Goal: Entertainment & Leisure: Browse casually

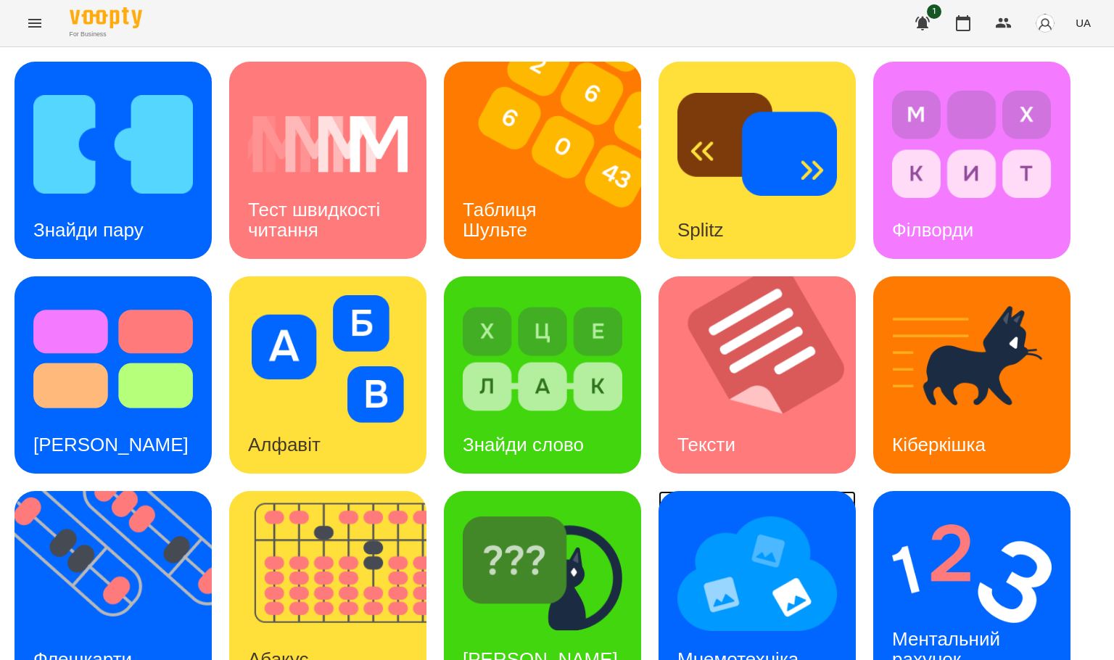
click at [707, 579] on img at bounding box center [757, 574] width 160 height 128
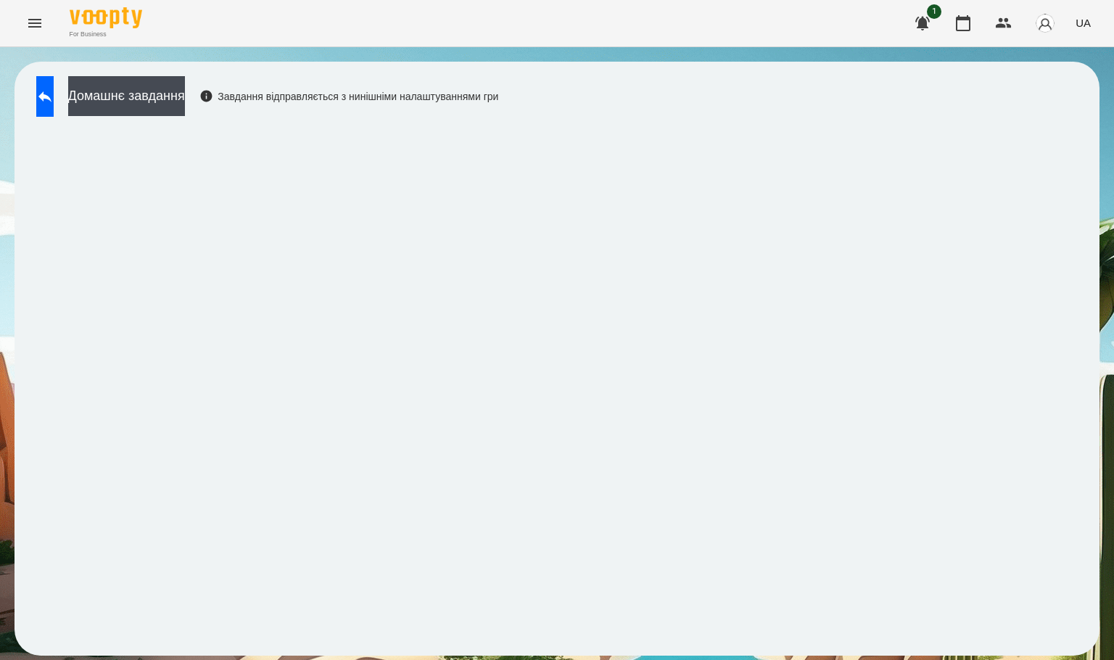
drag, startPoint x: 55, startPoint y: 83, endPoint x: 137, endPoint y: 44, distance: 91.2
click at [54, 83] on button at bounding box center [44, 96] width 17 height 41
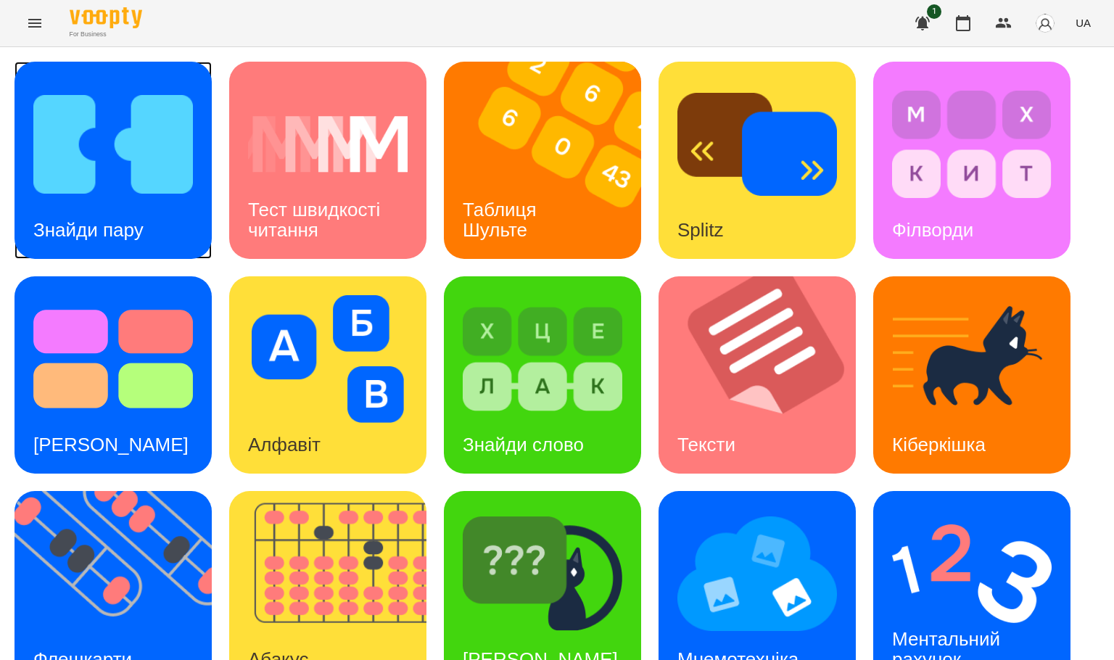
click at [183, 135] on img at bounding box center [113, 145] width 160 height 128
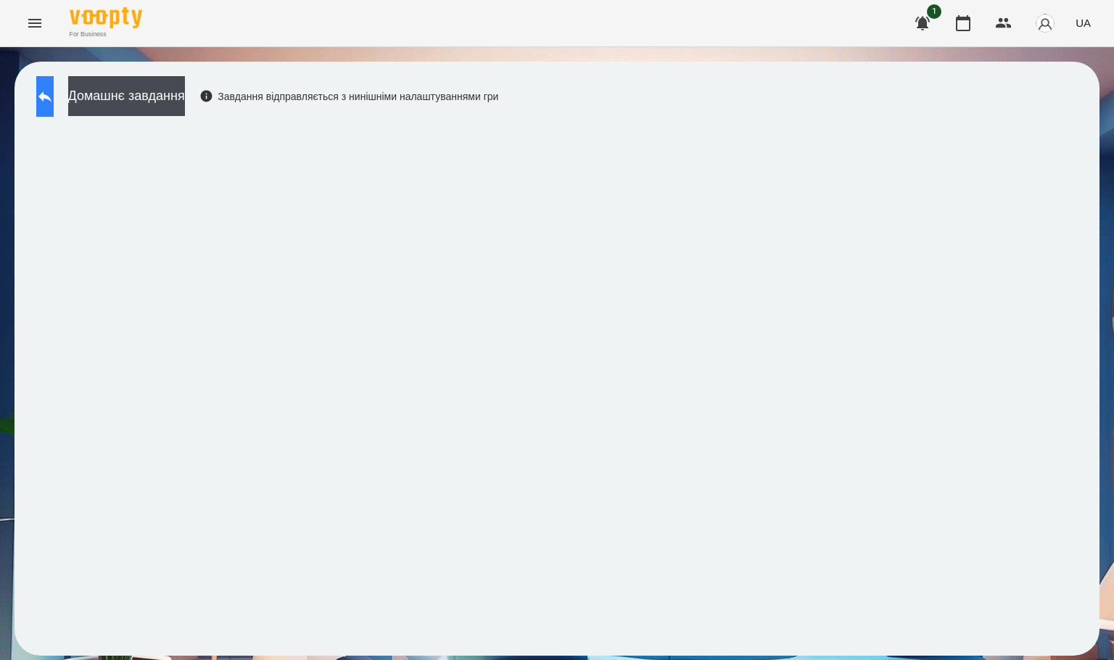
click at [46, 92] on button at bounding box center [44, 96] width 17 height 41
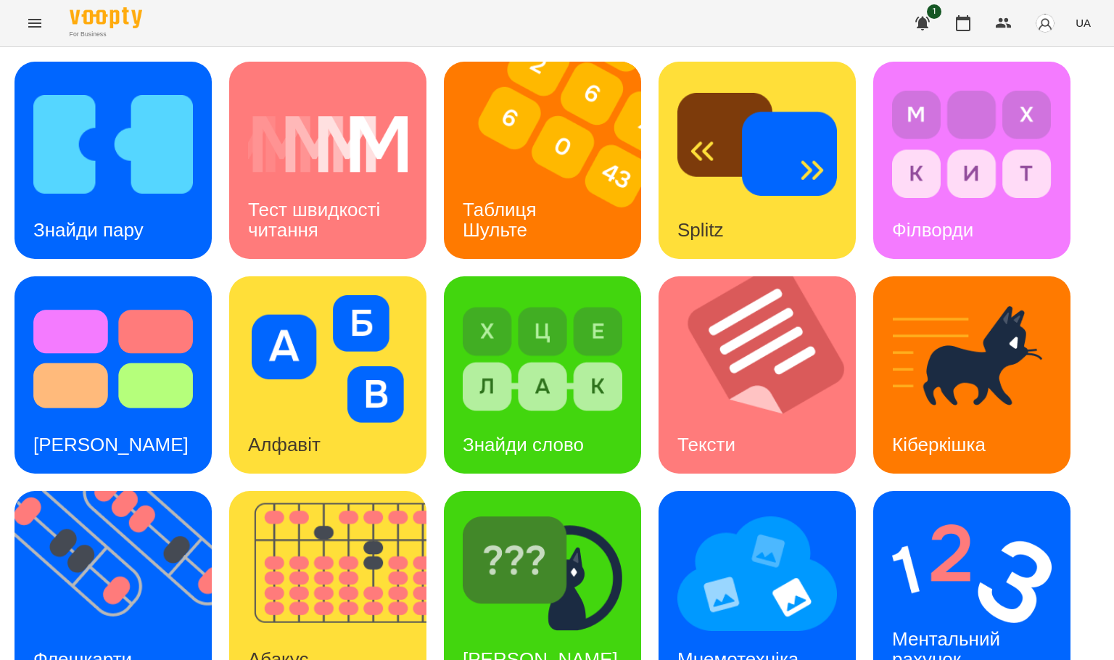
scroll to position [218, 0]
click at [521, 631] on div "[PERSON_NAME]" at bounding box center [540, 659] width 193 height 57
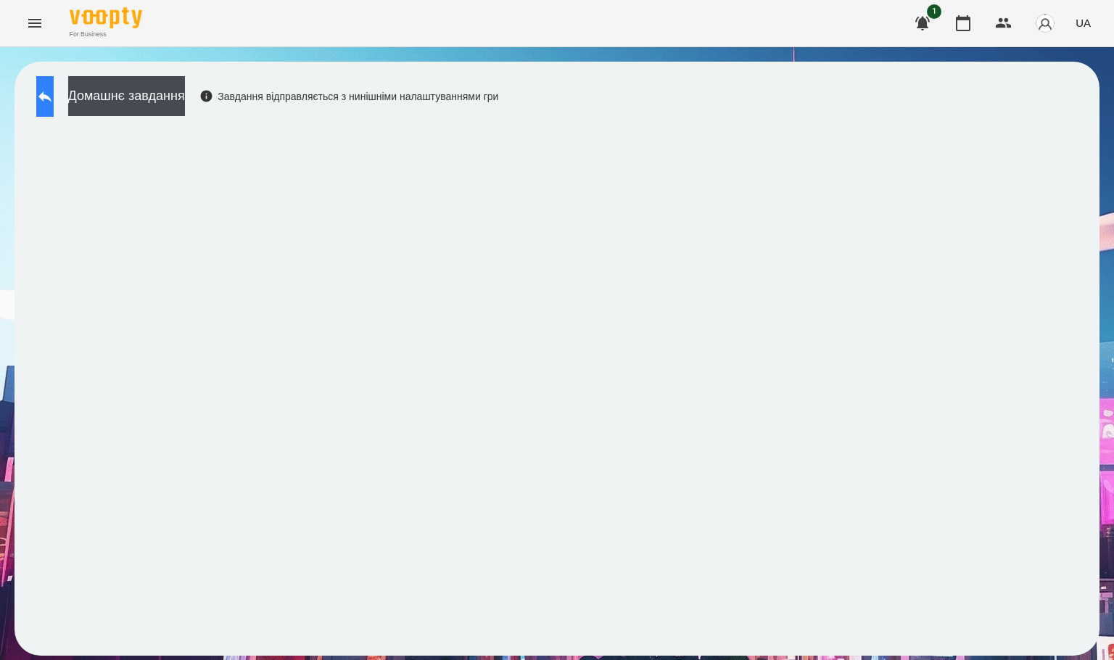
click at [54, 105] on button at bounding box center [44, 96] width 17 height 41
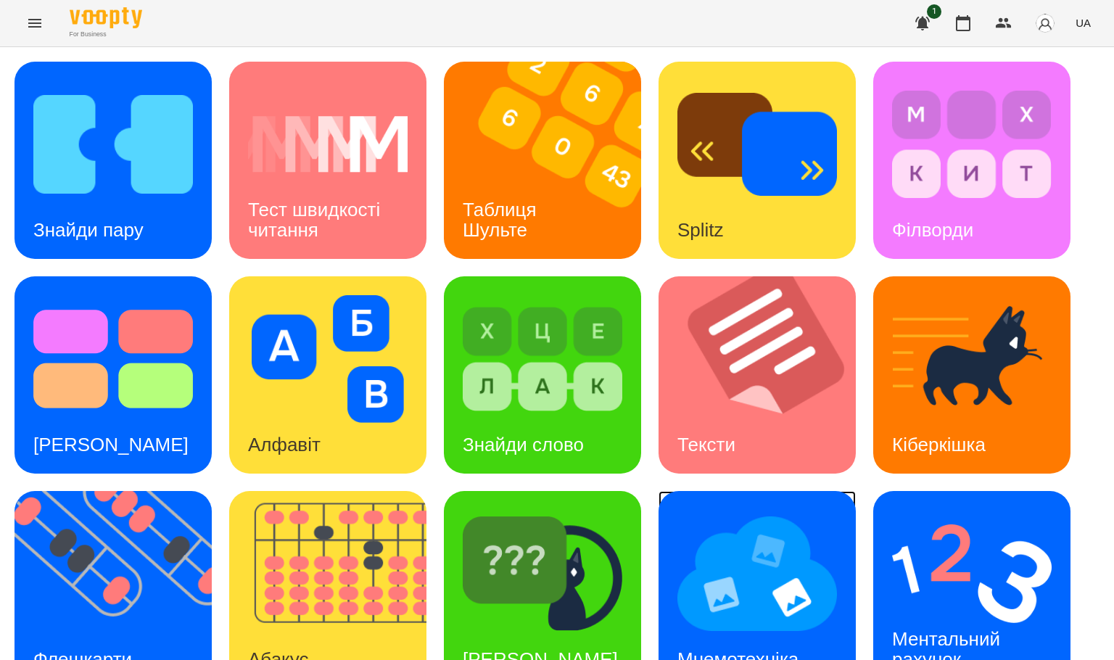
click at [749, 559] on img at bounding box center [757, 574] width 160 height 128
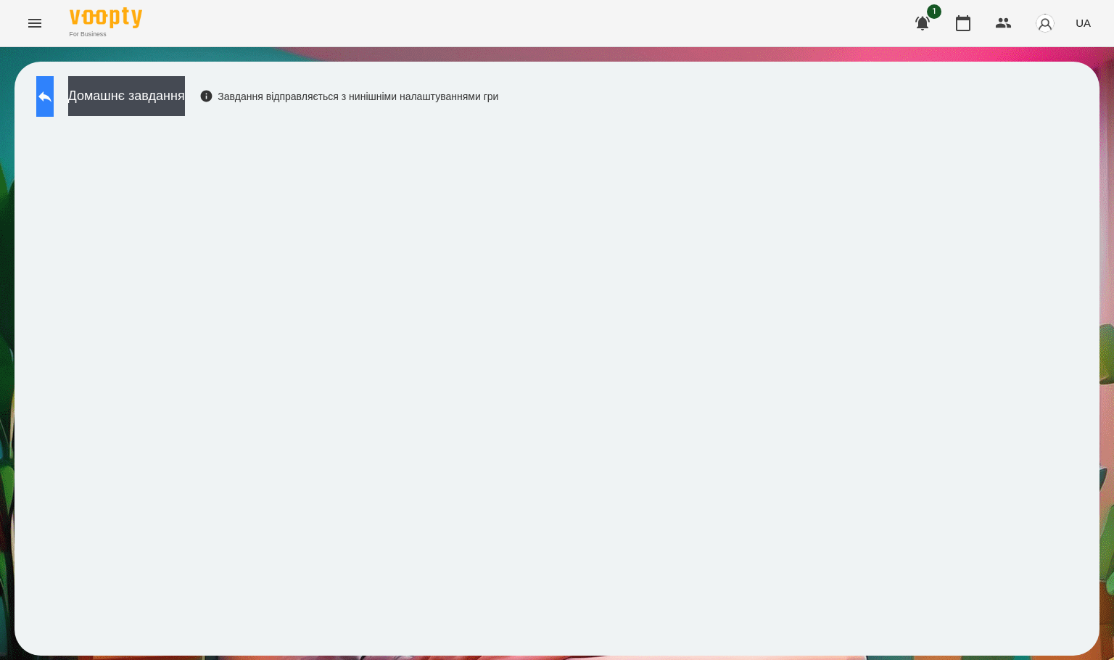
click at [54, 92] on icon at bounding box center [44, 96] width 17 height 17
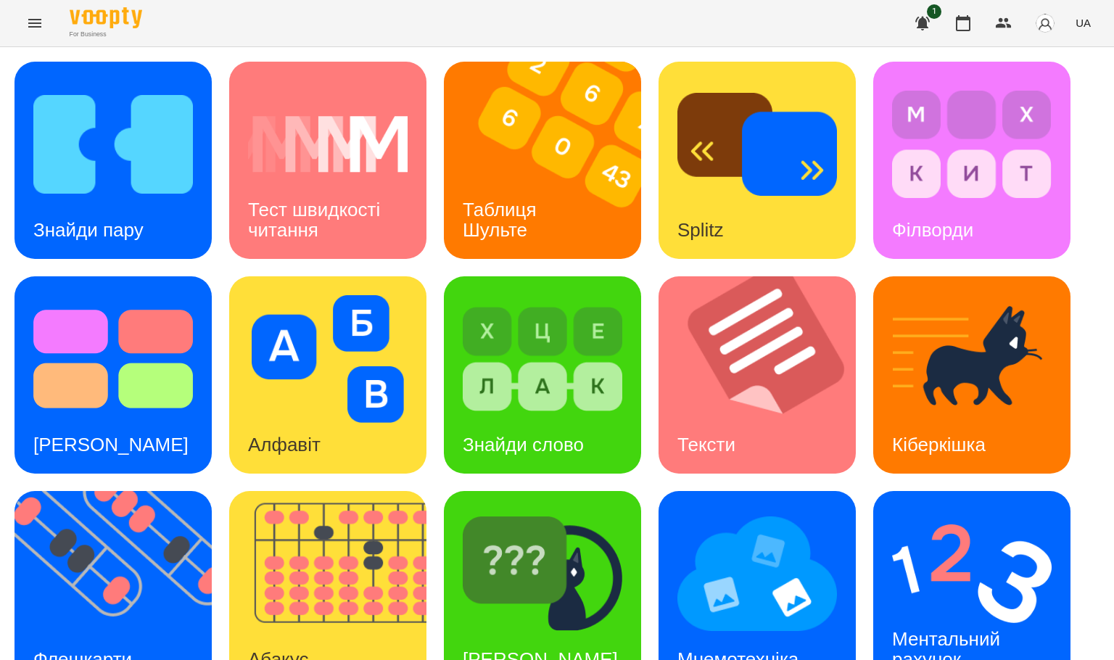
scroll to position [257, 0]
click at [514, 510] on img at bounding box center [543, 574] width 160 height 128
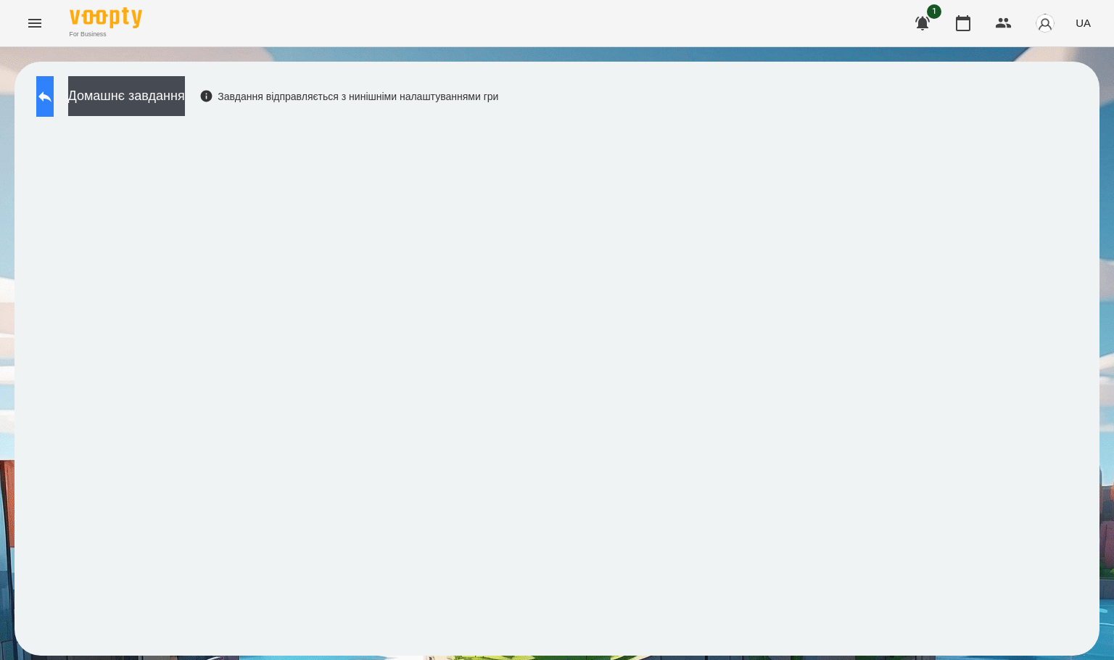
click at [51, 96] on icon at bounding box center [44, 96] width 13 height 11
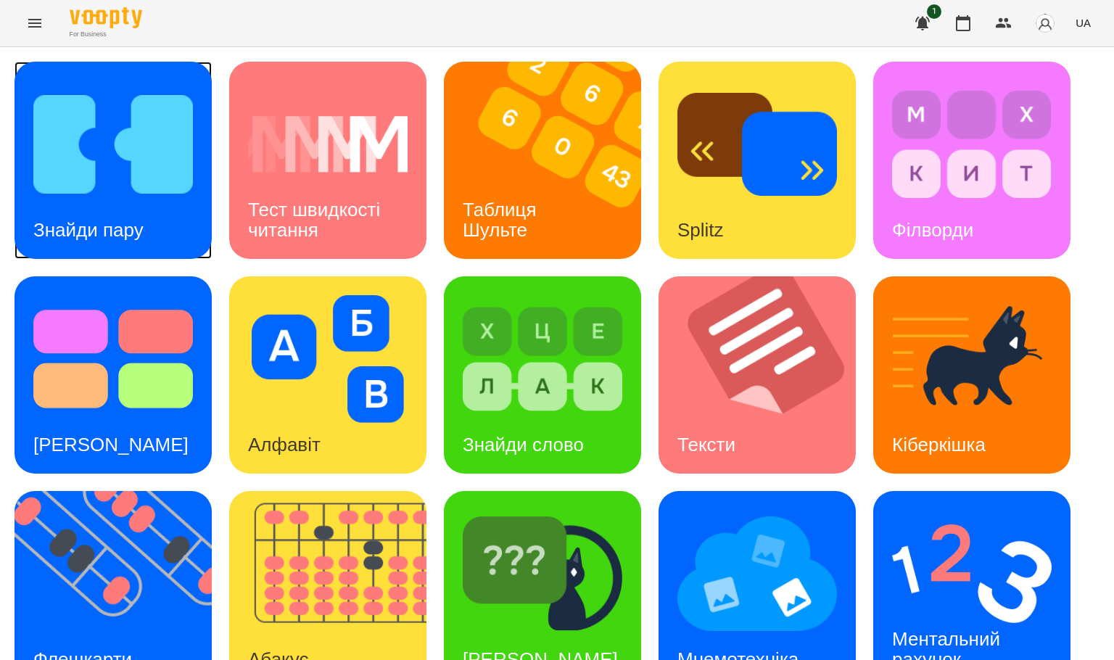
click at [107, 157] on img at bounding box center [113, 145] width 160 height 128
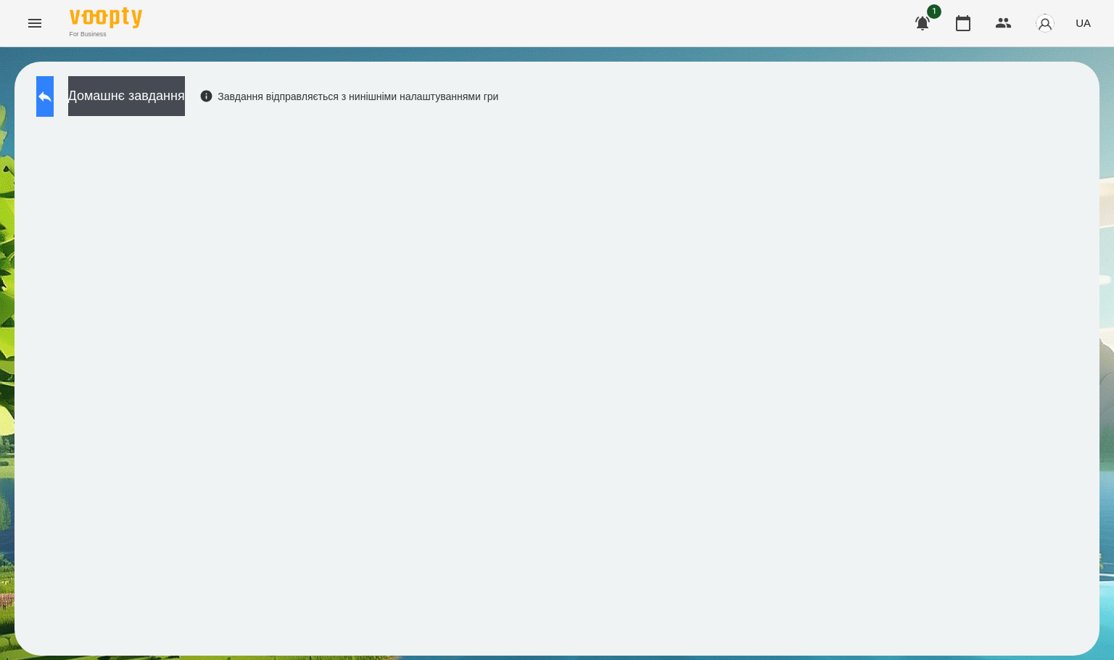
click at [46, 101] on button at bounding box center [44, 96] width 17 height 41
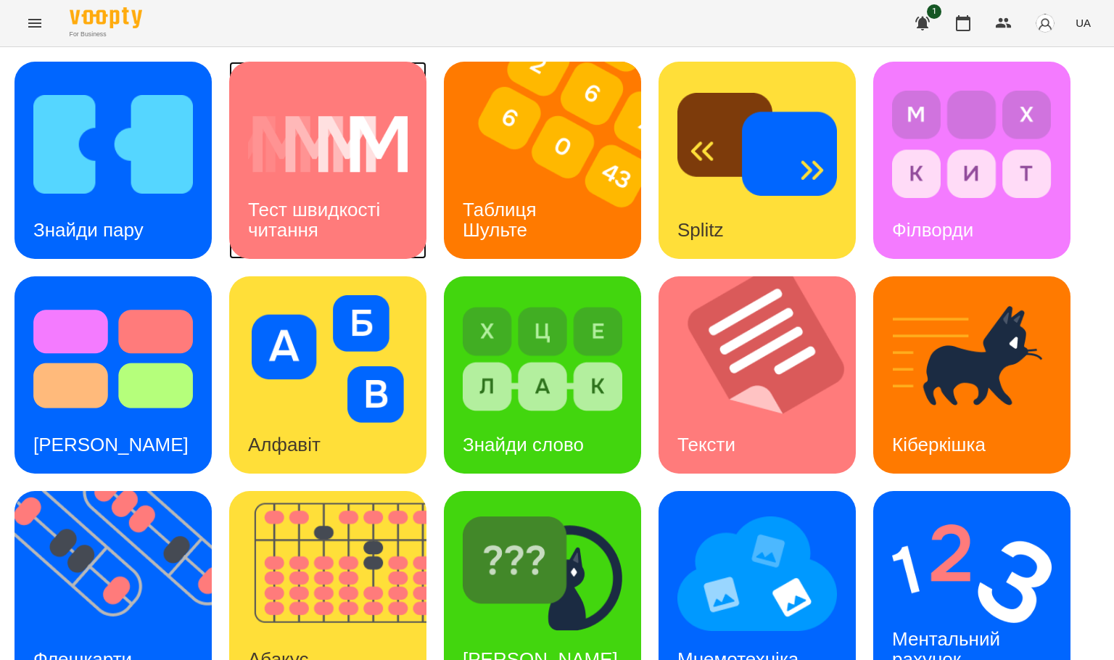
click at [346, 240] on div "Тест швидкості читання" at bounding box center [327, 220] width 197 height 78
